Goal: Task Accomplishment & Management: Complete application form

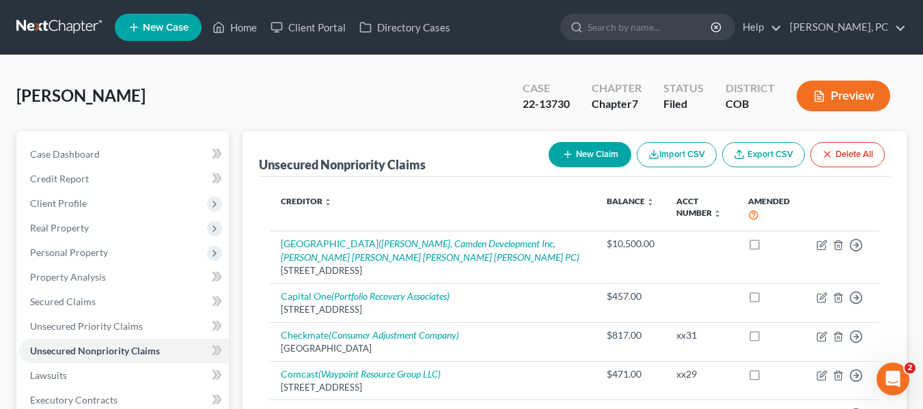
click at [899, 0] on div at bounding box center [461, 0] width 923 height 0
click at [631, 18] on input "search" at bounding box center [650, 26] width 125 height 25
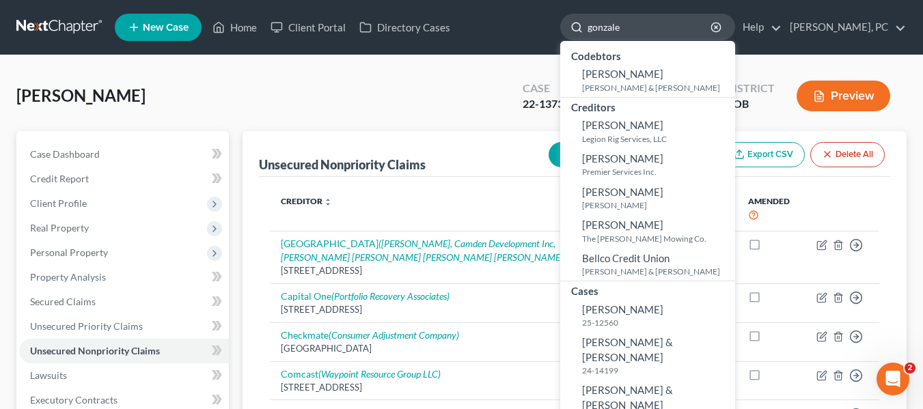
type input "[PERSON_NAME]"
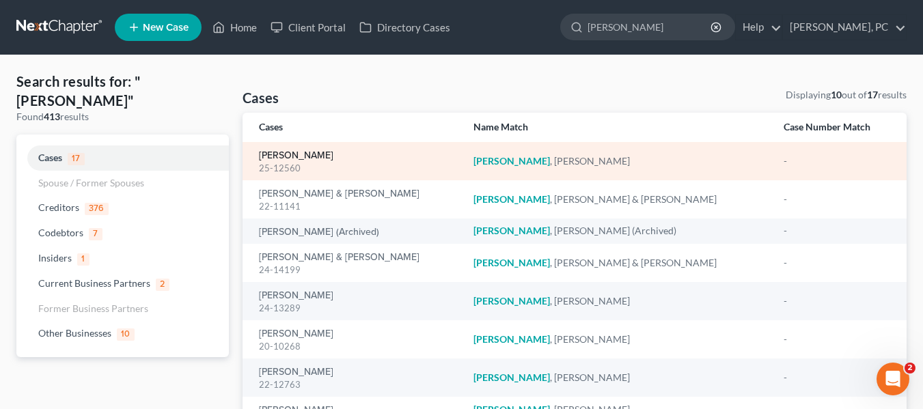
click at [299, 156] on link "[PERSON_NAME]" at bounding box center [296, 156] width 74 height 10
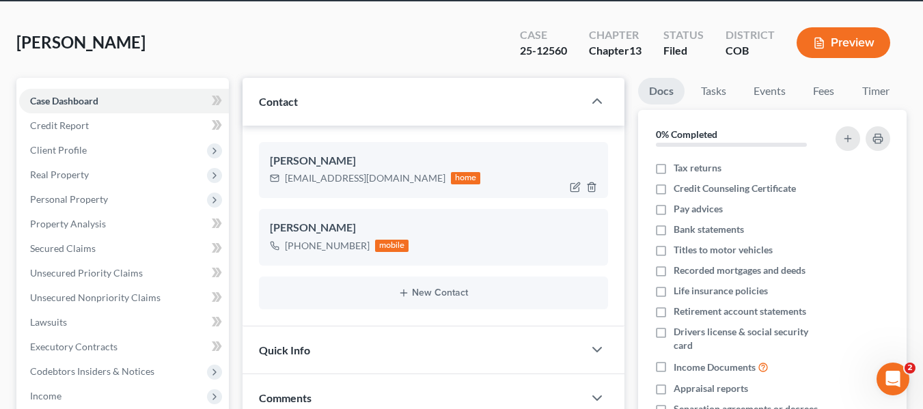
scroll to position [55, 0]
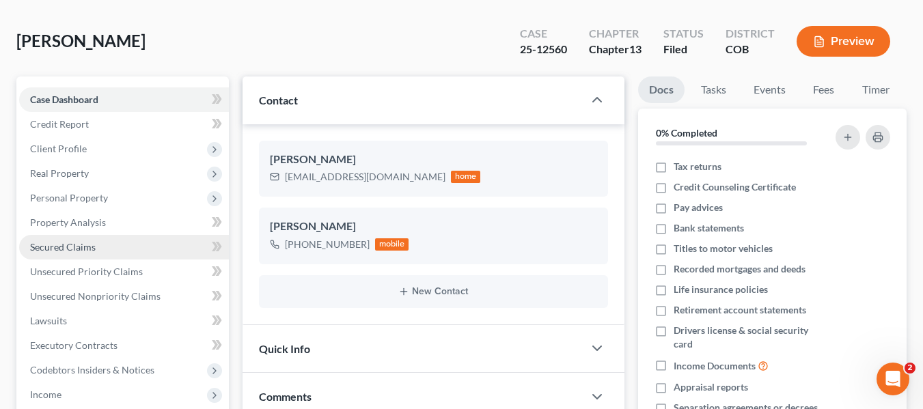
click at [95, 248] on link "Secured Claims" at bounding box center [124, 247] width 210 height 25
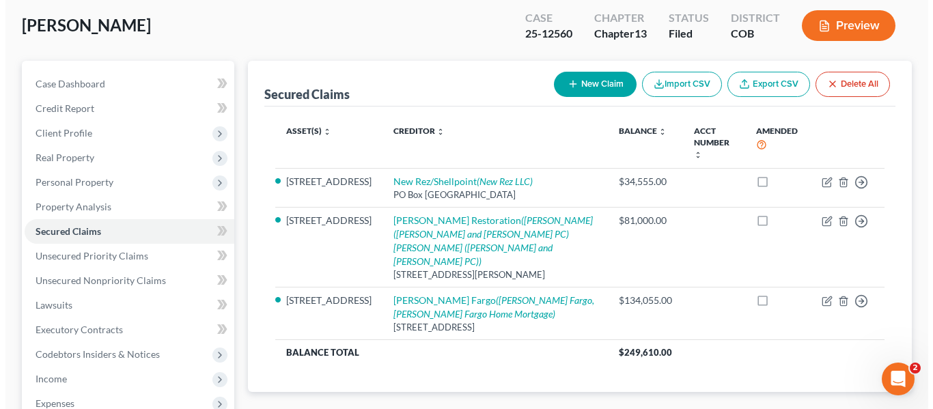
scroll to position [72, 0]
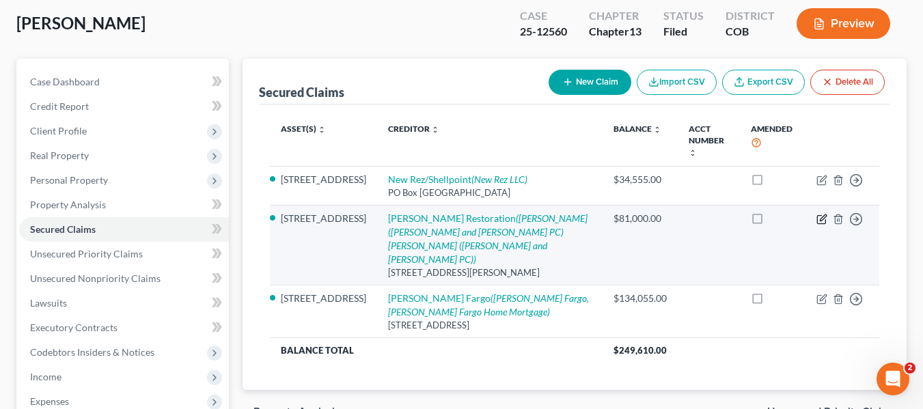
click at [820, 214] on icon "button" at bounding box center [821, 219] width 11 height 11
select select "5"
select select "0"
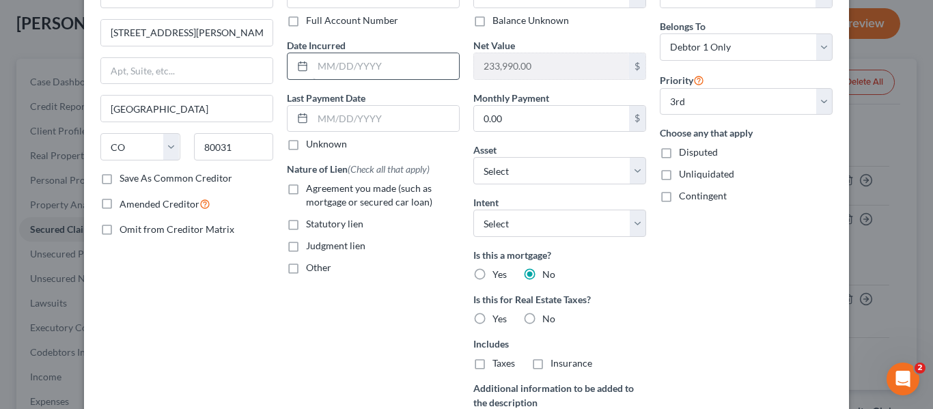
scroll to position [96, 0]
click at [679, 154] on label "Disputed" at bounding box center [698, 153] width 39 height 14
click at [685, 154] on input "Disputed" at bounding box center [689, 150] width 9 height 9
checkbox input "true"
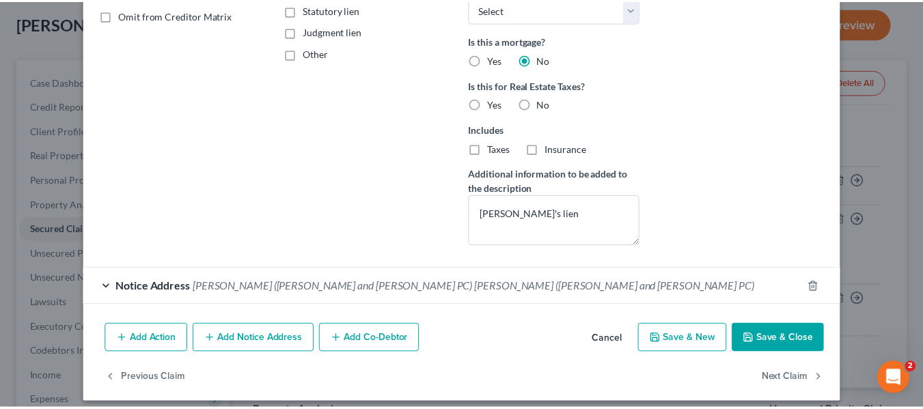
scroll to position [321, 0]
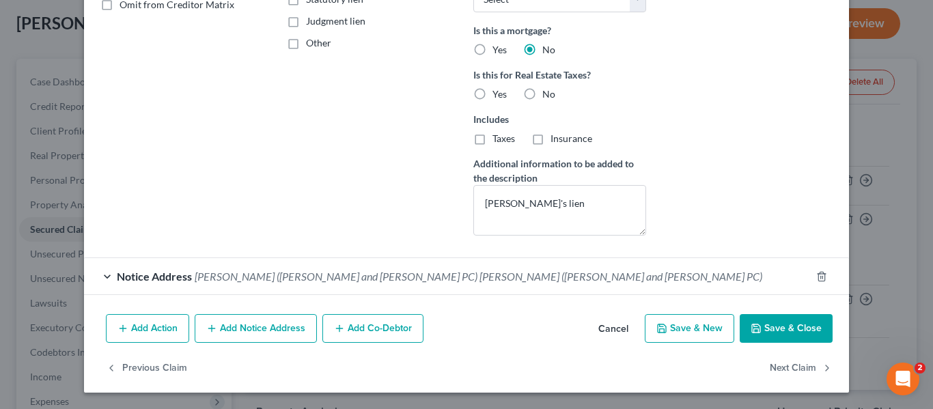
click at [786, 325] on button "Save & Close" at bounding box center [786, 328] width 93 height 29
select select "2"
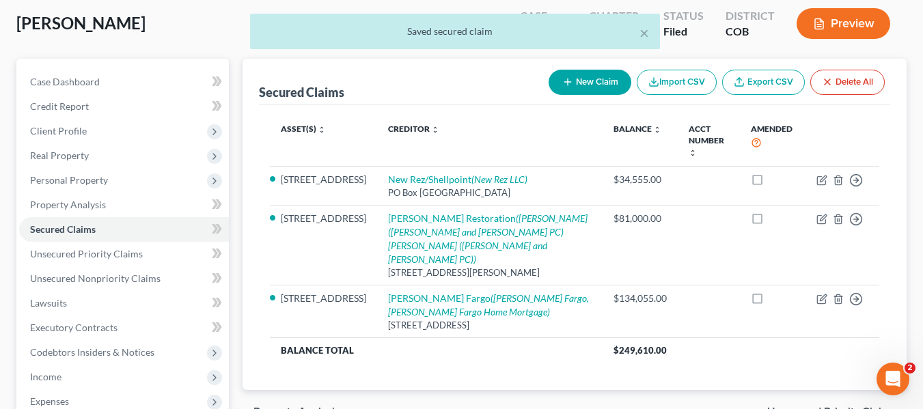
scroll to position [342, 0]
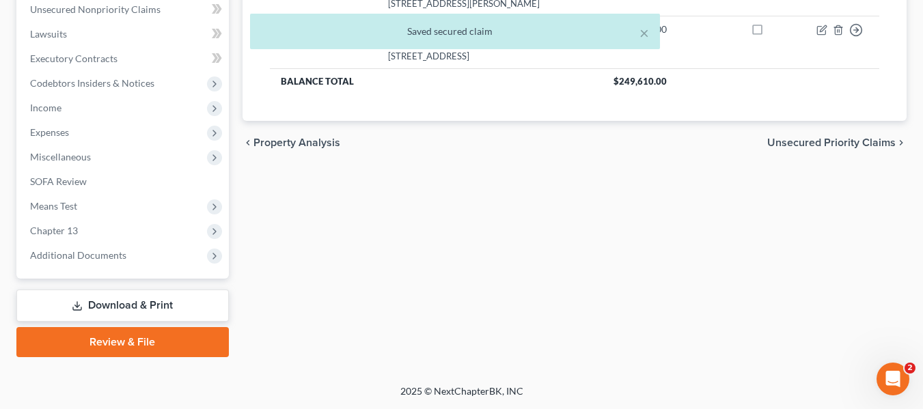
click at [124, 338] on link "Review & File" at bounding box center [122, 342] width 212 height 30
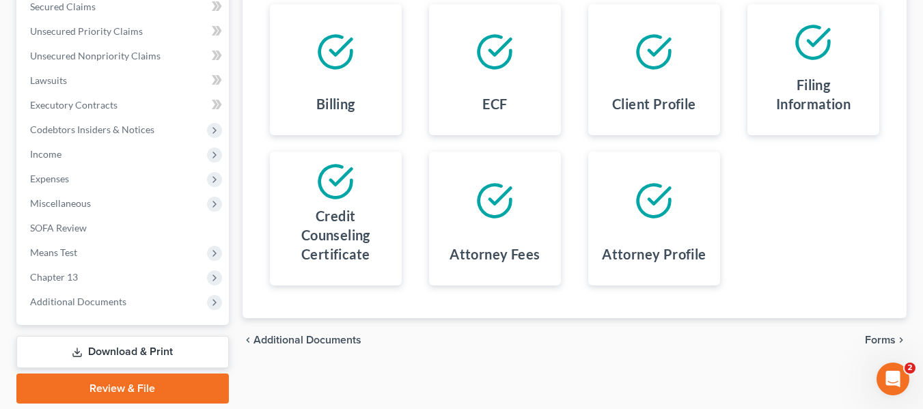
scroll to position [296, 0]
click at [122, 353] on link "Download & Print" at bounding box center [122, 351] width 212 height 32
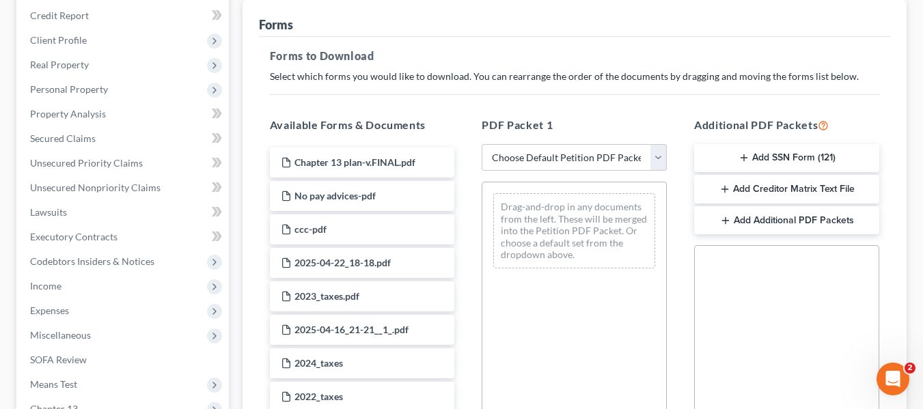
scroll to position [164, 0]
click at [613, 156] on select "Choose Default Petition PDF Packet Complete Bankruptcy Petition (all forms and …" at bounding box center [574, 156] width 185 height 27
select select "2"
click at [482, 143] on select "Choose Default Petition PDF Packet Complete Bankruptcy Petition (all forms and …" at bounding box center [574, 156] width 185 height 27
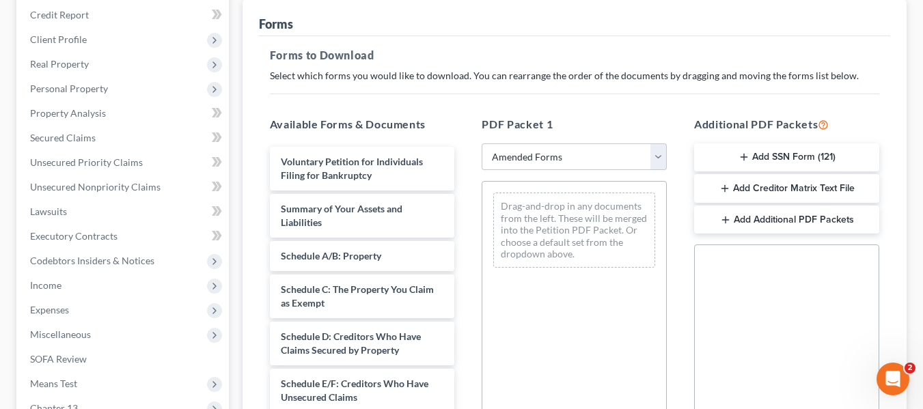
click at [488, 114] on div "PDF Packet 1 Choose Default Petition PDF Packet Complete Bankruptcy Petition (a…" at bounding box center [574, 336] width 212 height 463
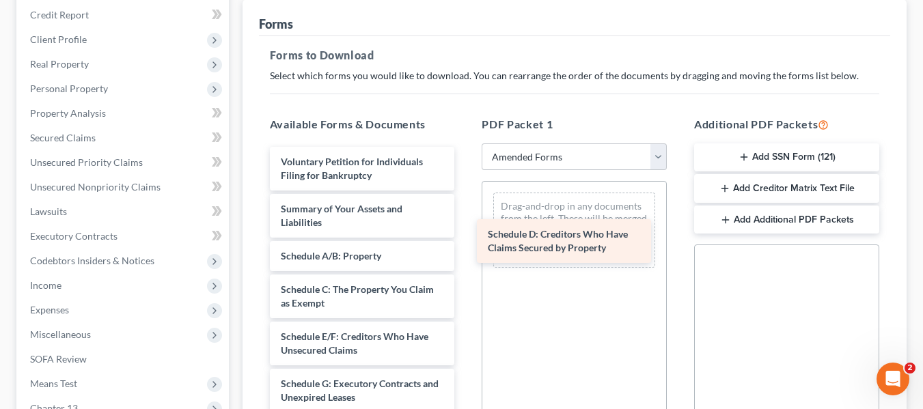
drag, startPoint x: 337, startPoint y: 356, endPoint x: 547, endPoint y: 251, distance: 234.3
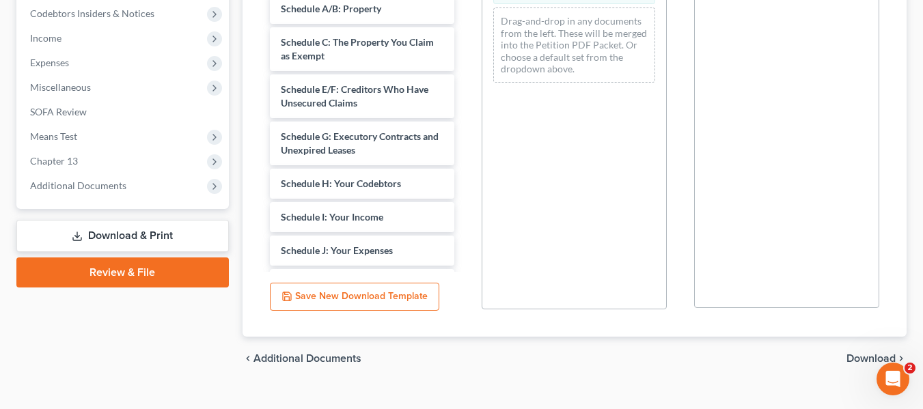
scroll to position [435, 0]
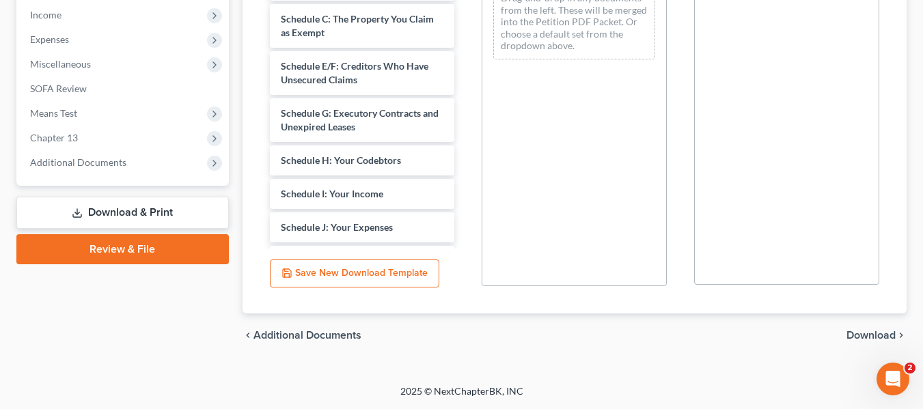
click at [128, 250] on link "Review & File" at bounding box center [122, 249] width 212 height 30
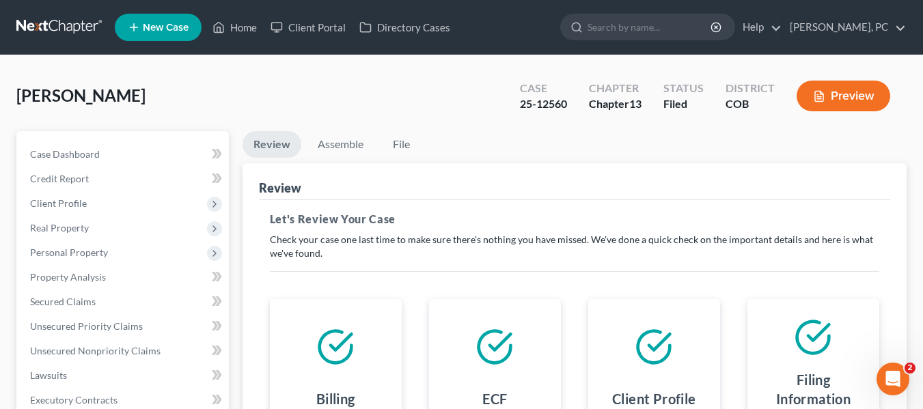
scroll to position [1, 0]
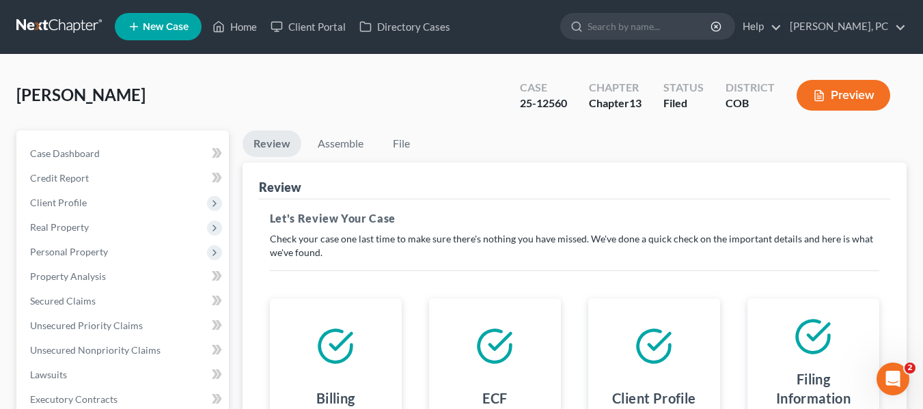
click at [843, 99] on button "Preview" at bounding box center [844, 95] width 94 height 31
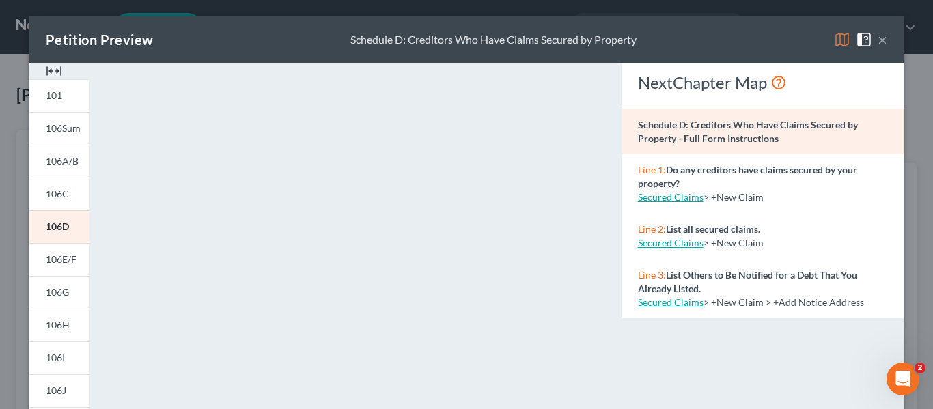
click at [883, 42] on div "Petition Preview Schedule D: Creditors Who Have Claims Secured by Property ×" at bounding box center [466, 39] width 874 height 46
click at [879, 38] on button "×" at bounding box center [883, 39] width 10 height 16
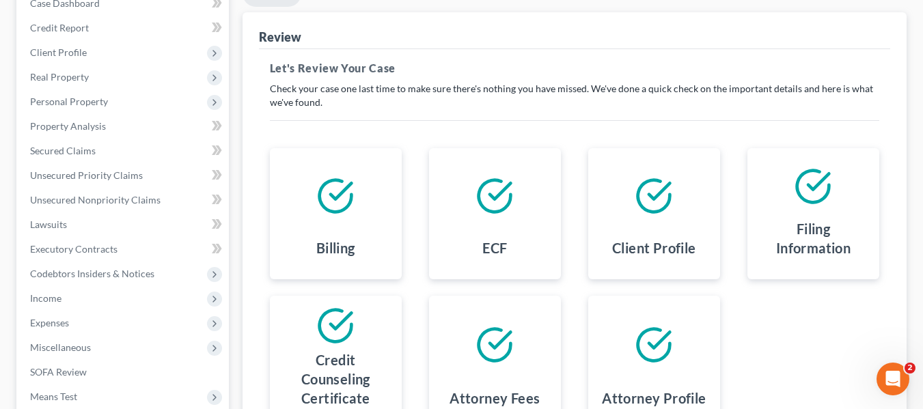
scroll to position [342, 0]
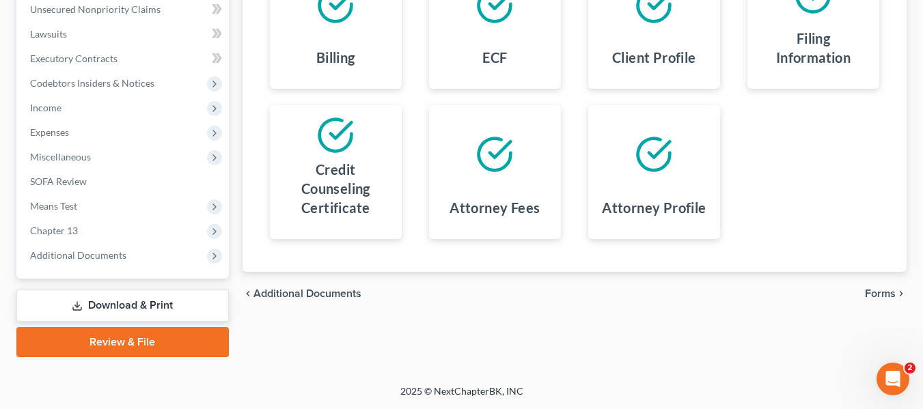
click at [118, 334] on link "Review & File" at bounding box center [122, 342] width 212 height 30
click at [301, 295] on span "Additional Documents" at bounding box center [307, 293] width 108 height 11
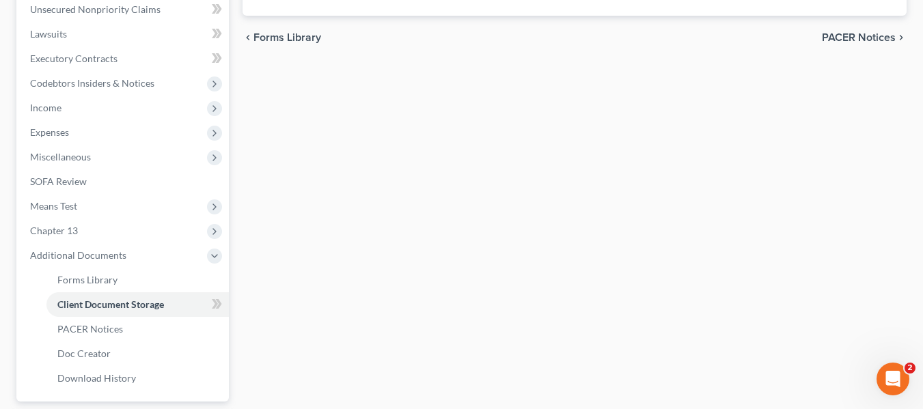
scroll to position [272, 0]
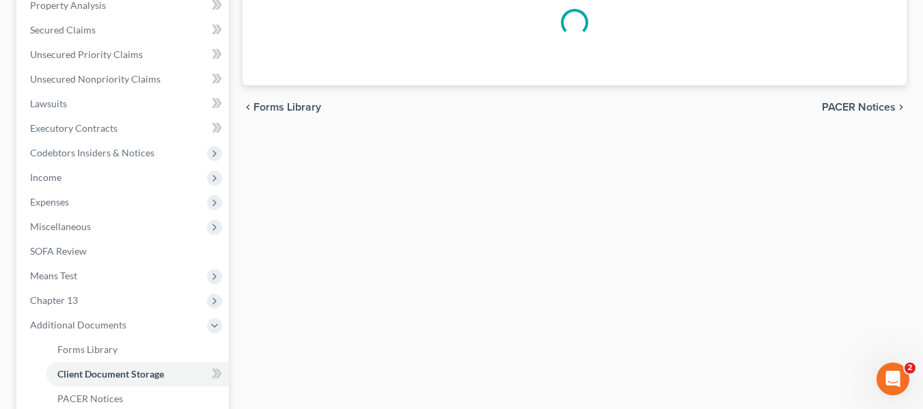
select select "5"
select select "28"
select select "12"
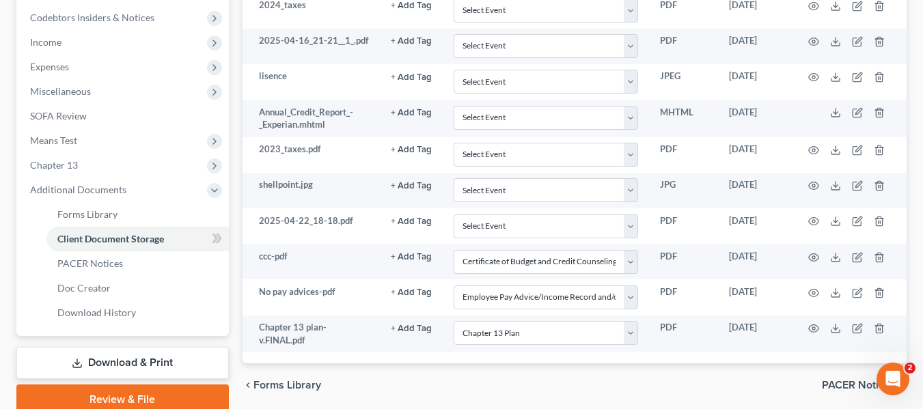
scroll to position [465, 0]
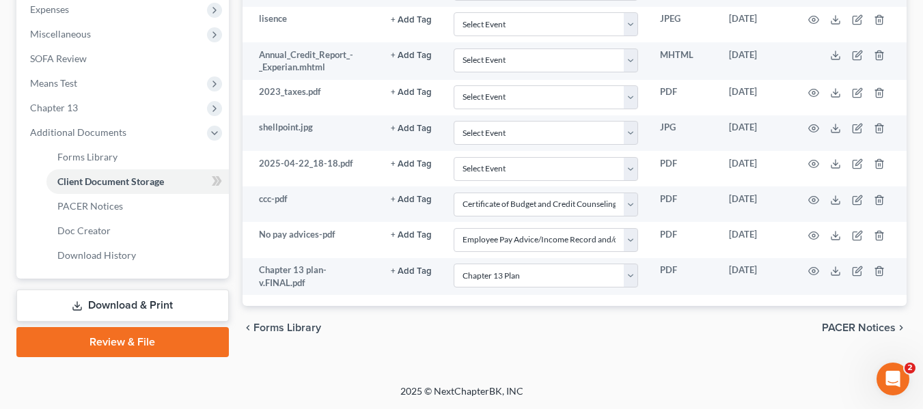
click at [108, 342] on link "Review & File" at bounding box center [122, 342] width 212 height 30
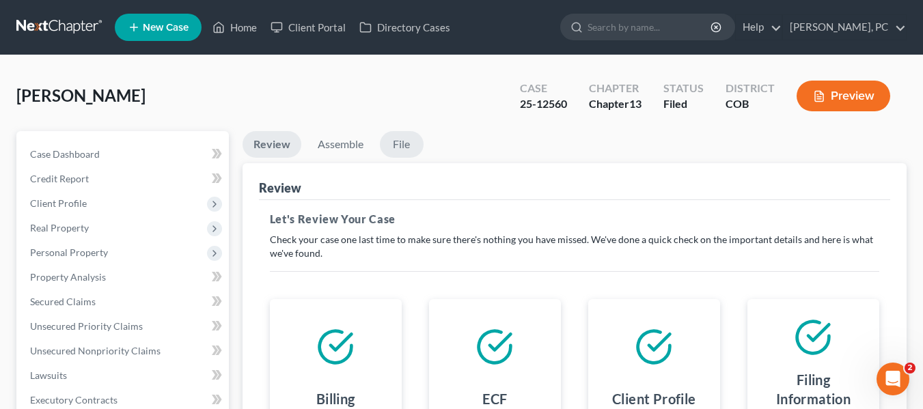
click at [400, 148] on link "File" at bounding box center [402, 144] width 44 height 27
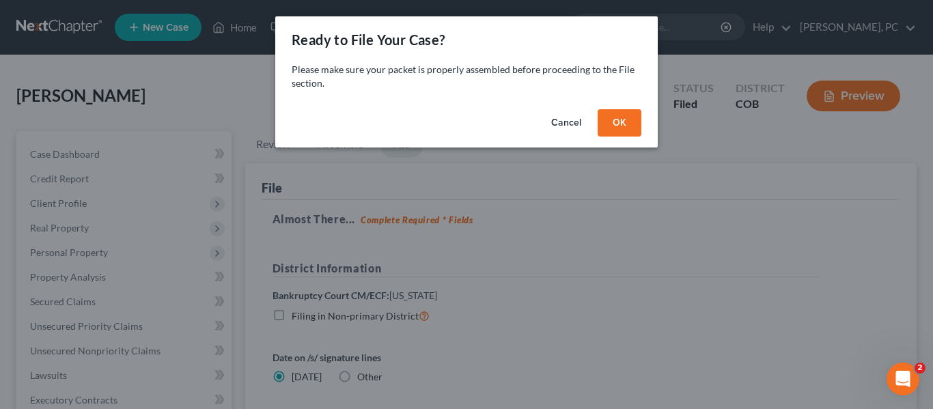
click at [626, 118] on button "OK" at bounding box center [620, 122] width 44 height 27
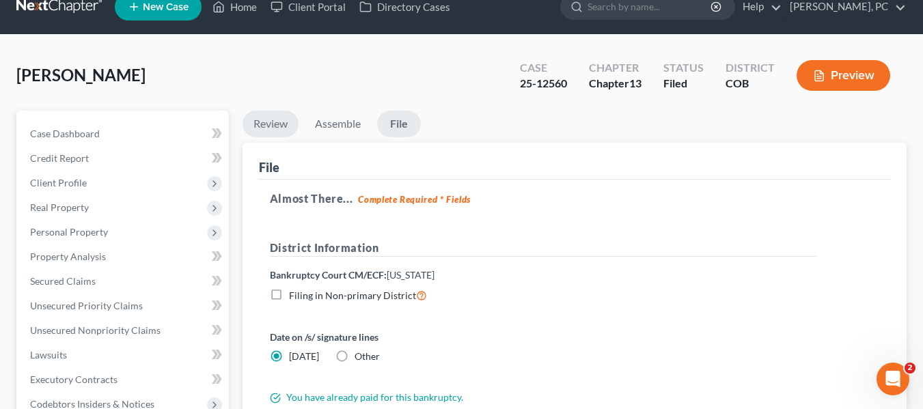
scroll to position [20, 0]
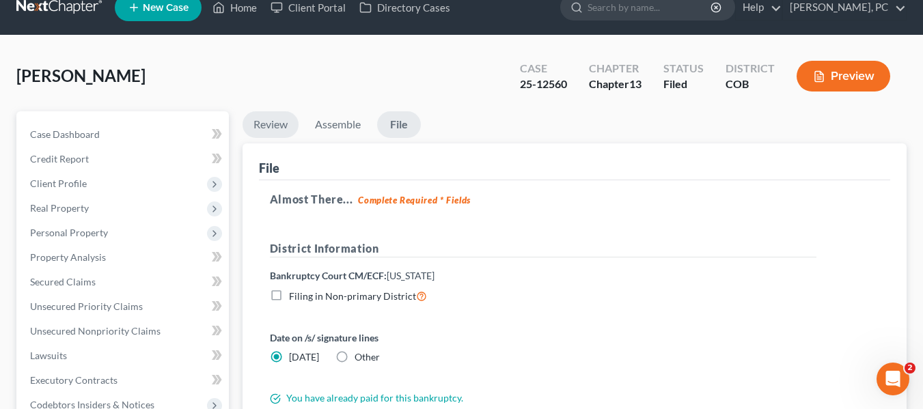
click at [279, 125] on link "Review" at bounding box center [271, 124] width 56 height 27
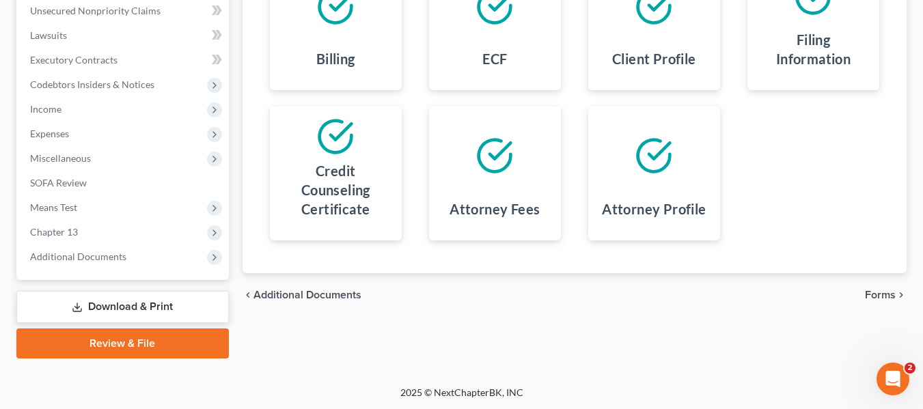
scroll to position [341, 0]
click at [127, 345] on link "Review & File" at bounding box center [122, 343] width 212 height 30
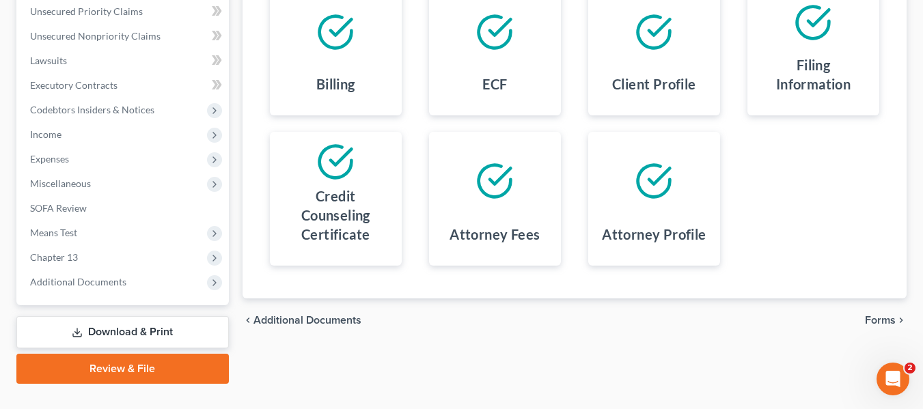
scroll to position [314, 0]
click at [109, 353] on div "Case Dashboard Payments Invoices Payments Payments Credit Report Client Profile" at bounding box center [123, 101] width 226 height 568
click at [109, 342] on link "Download & Print" at bounding box center [122, 333] width 212 height 32
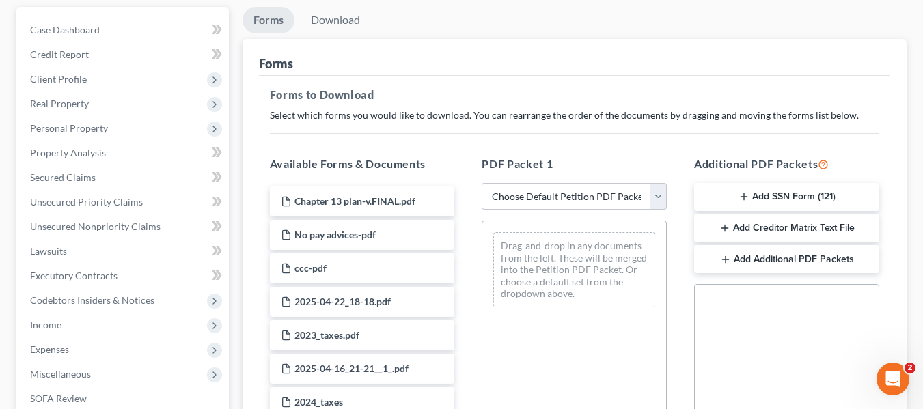
scroll to position [142, 0]
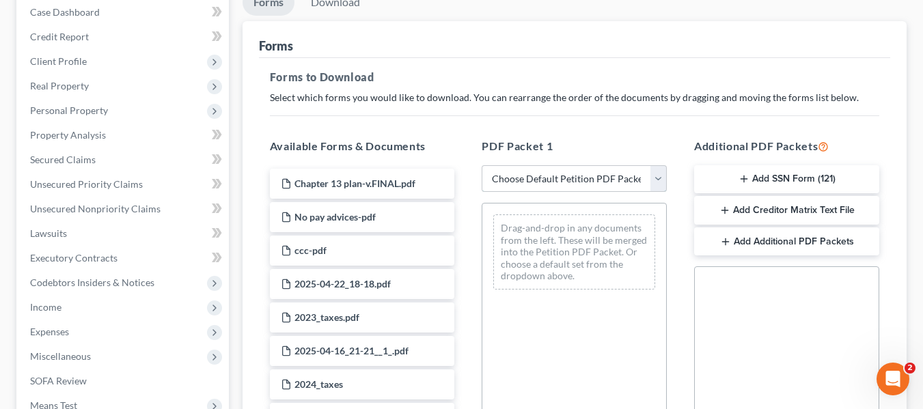
click at [562, 171] on select "Choose Default Petition PDF Packet Complete Bankruptcy Petition (all forms and …" at bounding box center [574, 178] width 185 height 27
select select "2"
click at [482, 165] on select "Choose Default Petition PDF Packet Complete Bankruptcy Petition (all forms and …" at bounding box center [574, 178] width 185 height 27
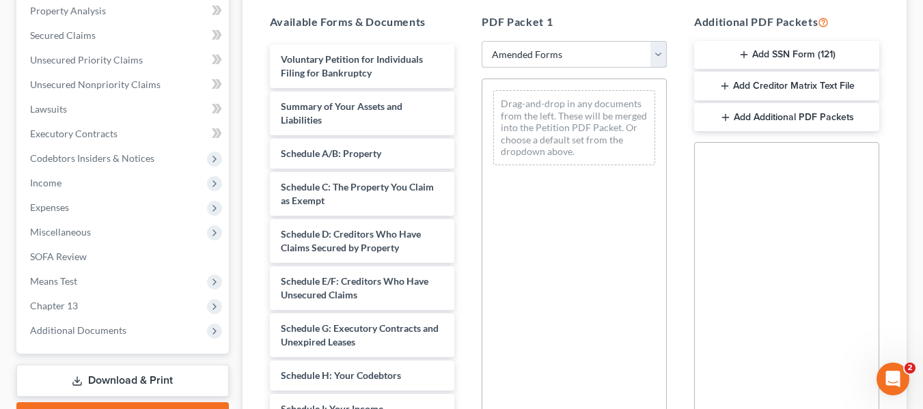
scroll to position [266, 0]
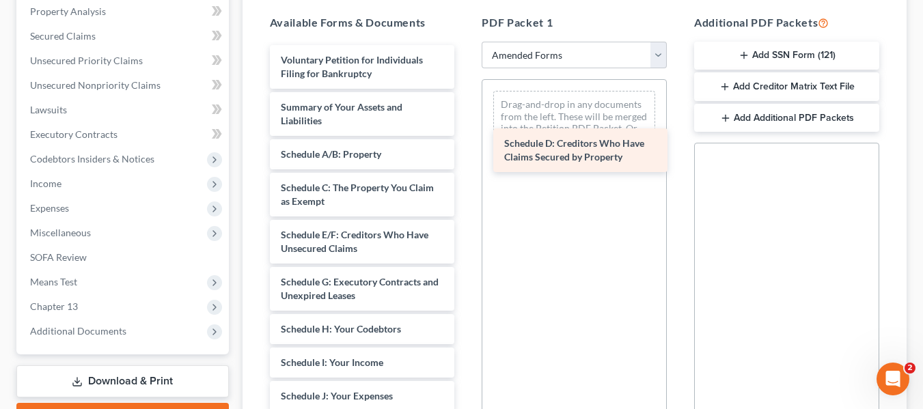
drag, startPoint x: 304, startPoint y: 240, endPoint x: 527, endPoint y: 148, distance: 241.7
click at [466, 148] on div "Schedule D: Creditors Who Have Claims Secured by Property Voluntary Petition fo…" at bounding box center [362, 379] width 207 height 669
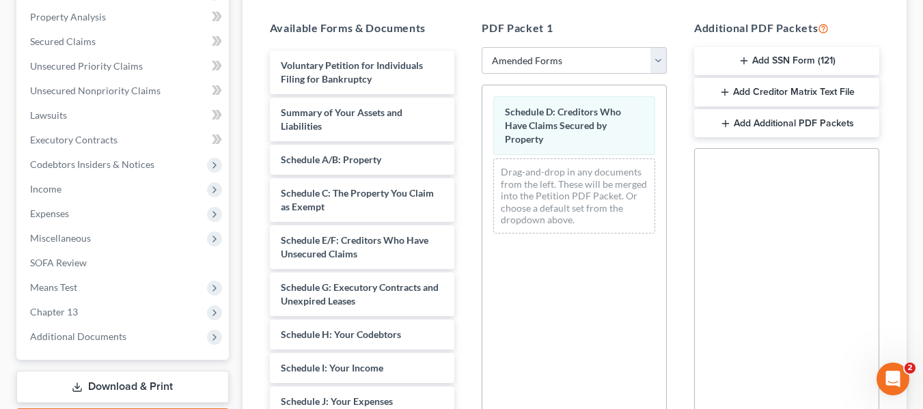
scroll to position [435, 0]
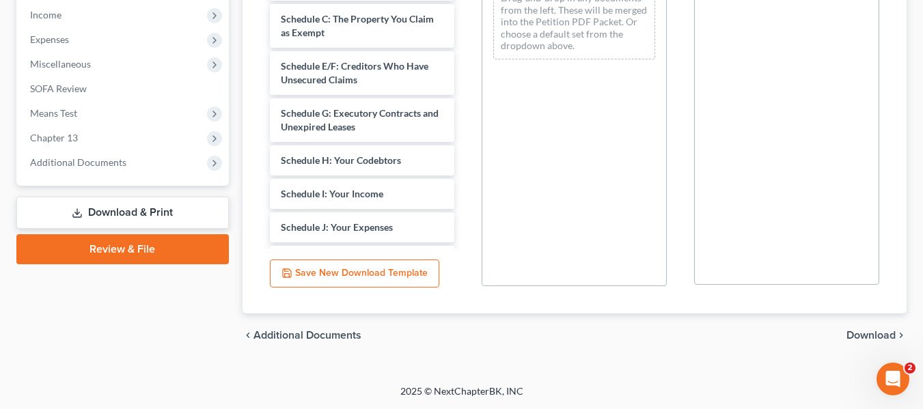
click at [868, 337] on span "Download" at bounding box center [870, 335] width 49 height 11
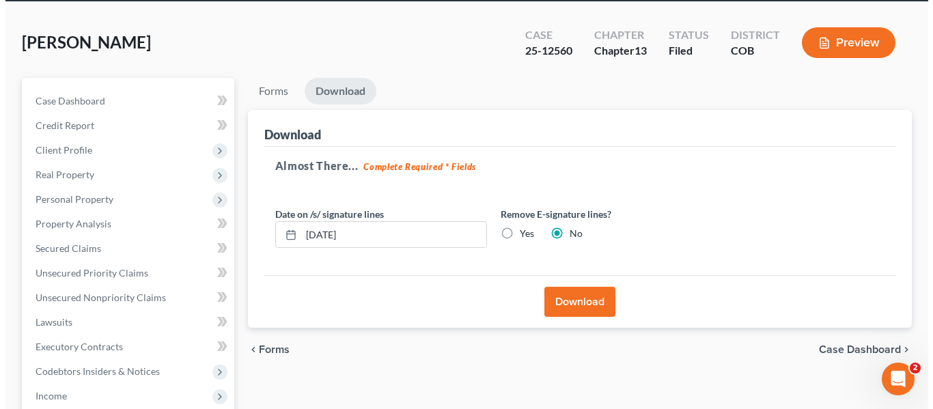
scroll to position [49, 0]
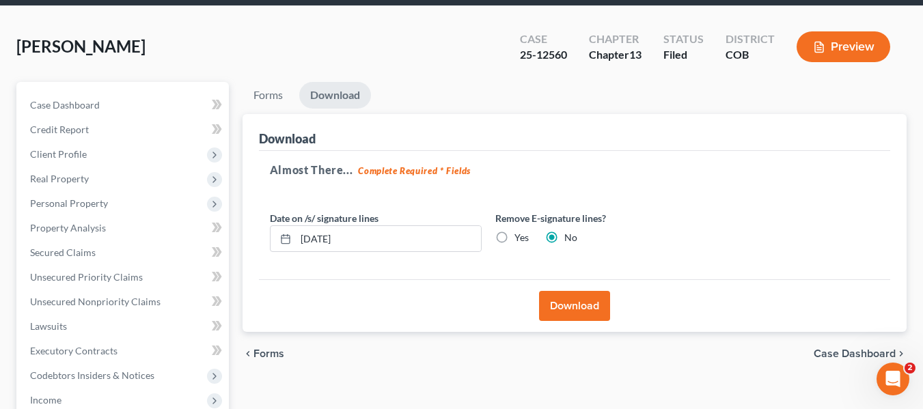
click at [570, 307] on button "Download" at bounding box center [574, 306] width 71 height 30
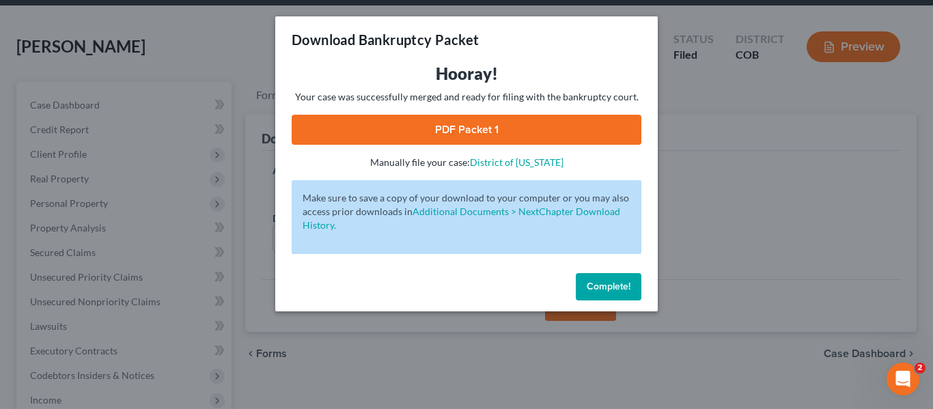
click at [457, 134] on link "PDF Packet 1" at bounding box center [467, 130] width 350 height 30
